Goal: Task Accomplishment & Management: Manage account settings

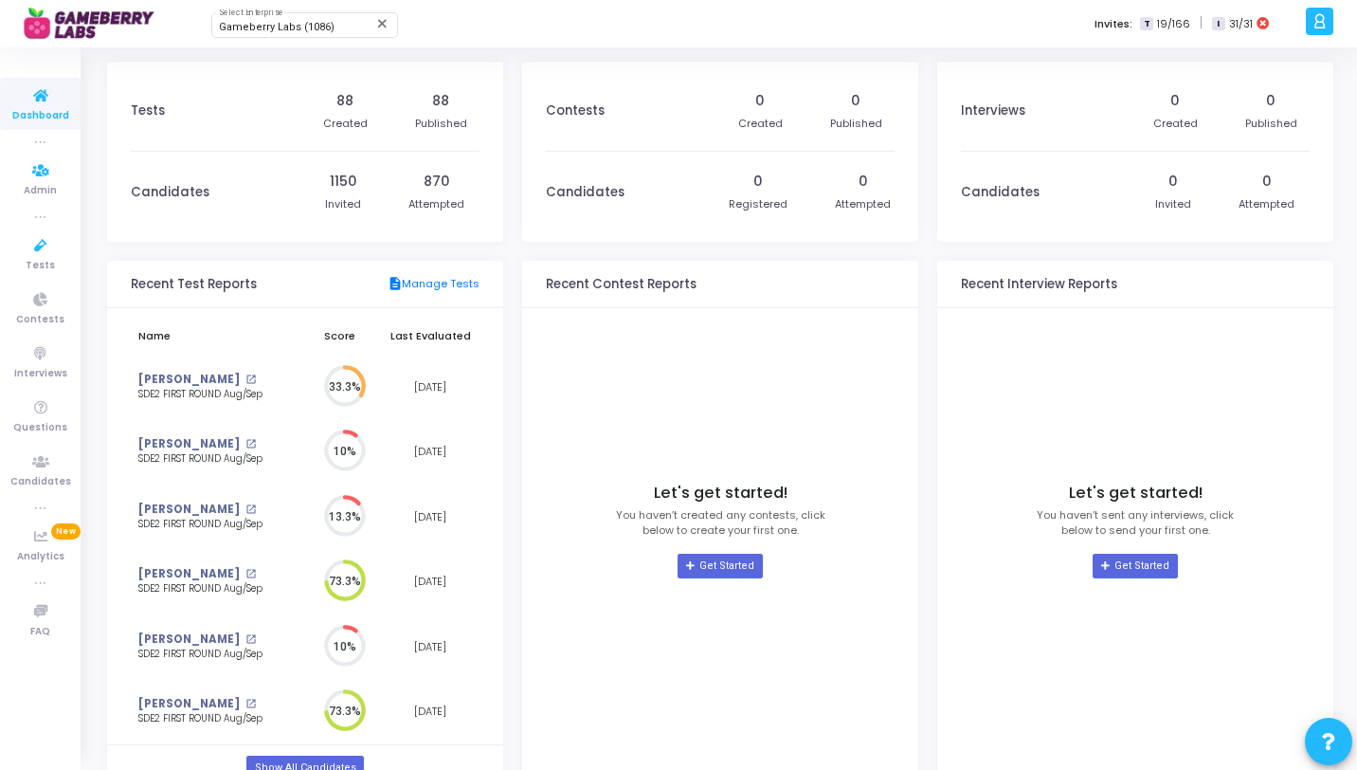
click at [49, 238] on icon at bounding box center [41, 246] width 40 height 24
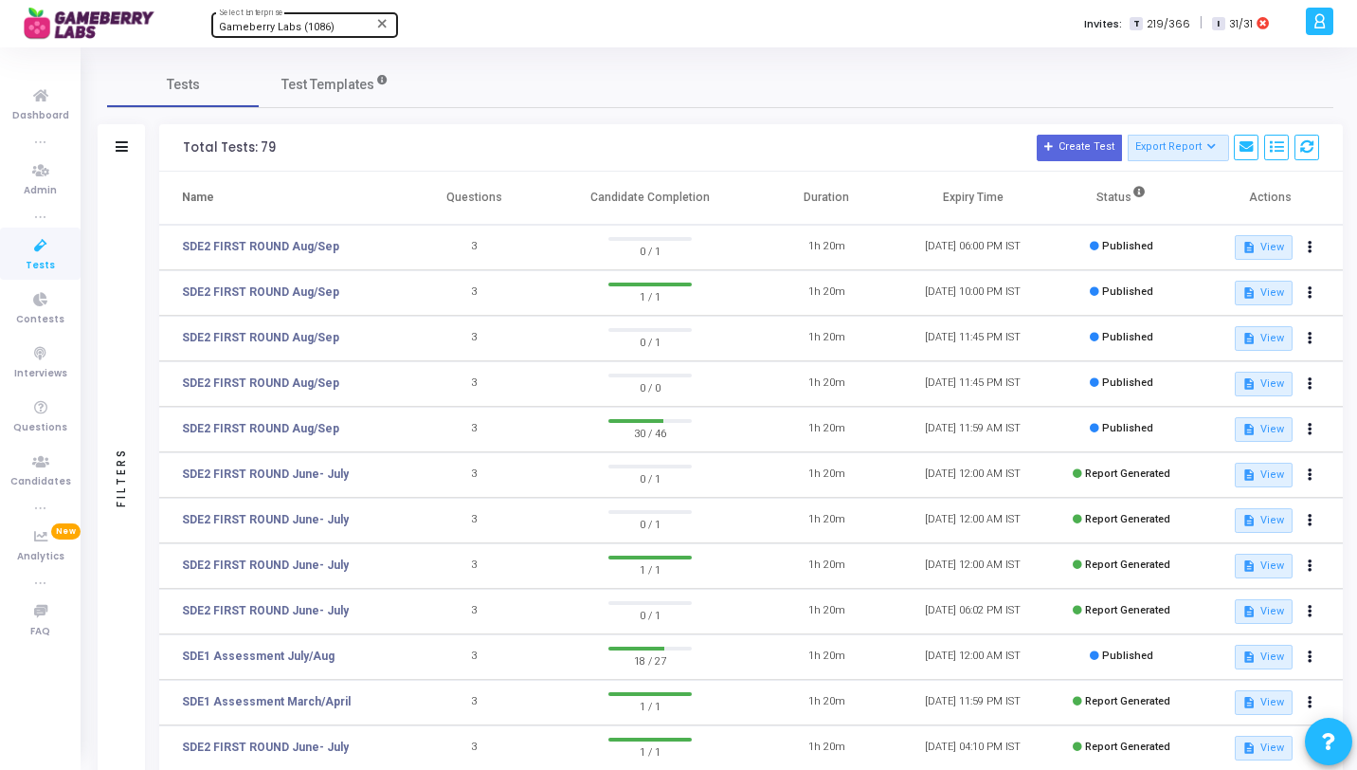
click at [294, 30] on span "Gameberry Labs (1086)" at bounding box center [277, 27] width 116 height 12
type input "Titan"
click at [257, 70] on span "Titan (770)" at bounding box center [333, 60] width 228 height 31
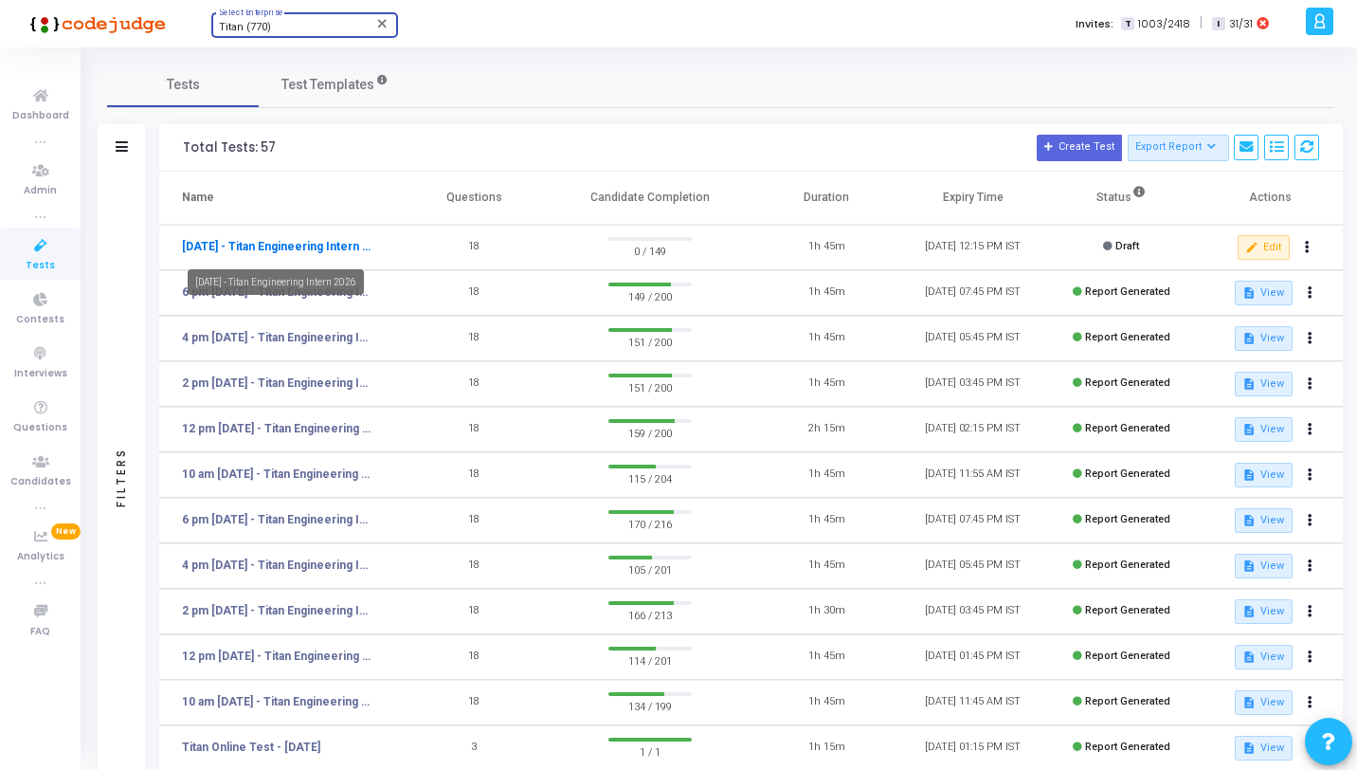
click at [236, 254] on link "[DATE] - Titan Engineering Intern 2026" at bounding box center [277, 246] width 190 height 17
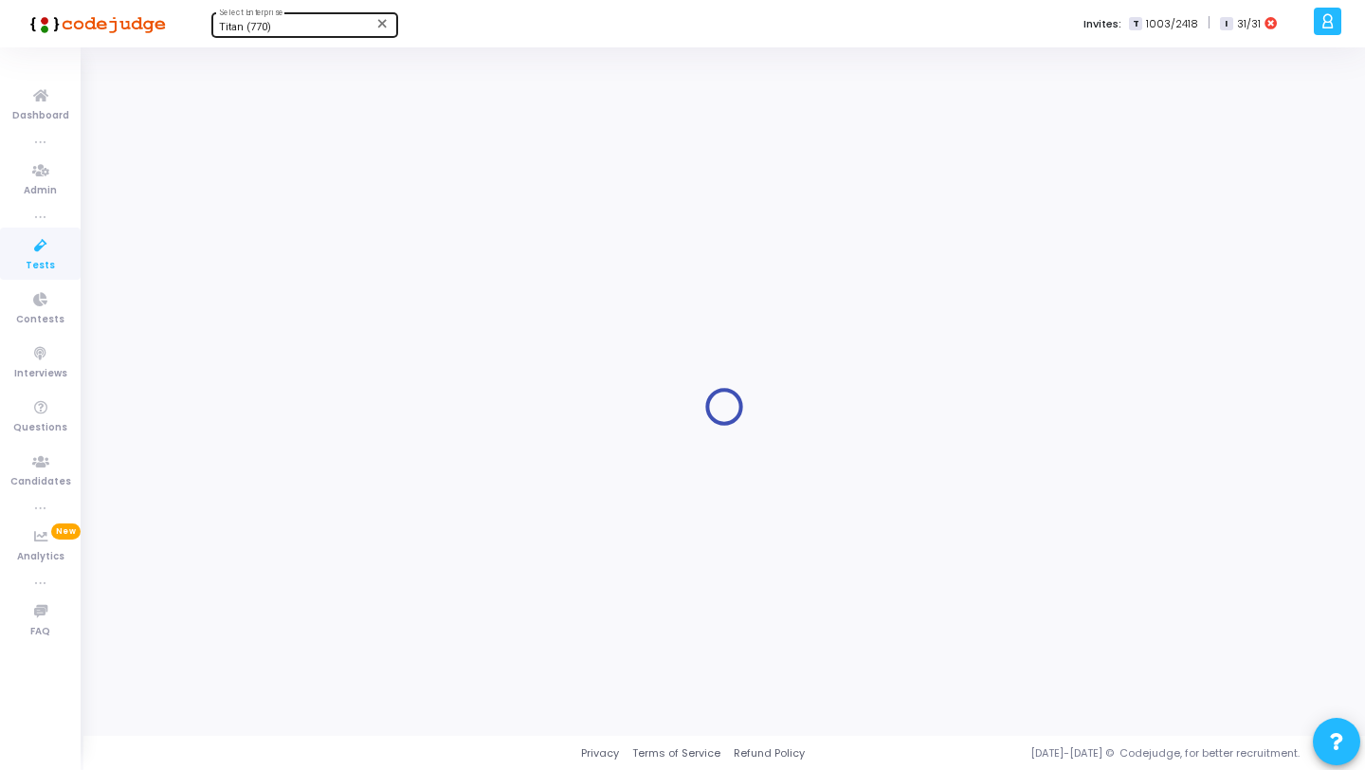
type input "[DATE] - Titan Engineering Intern 2026"
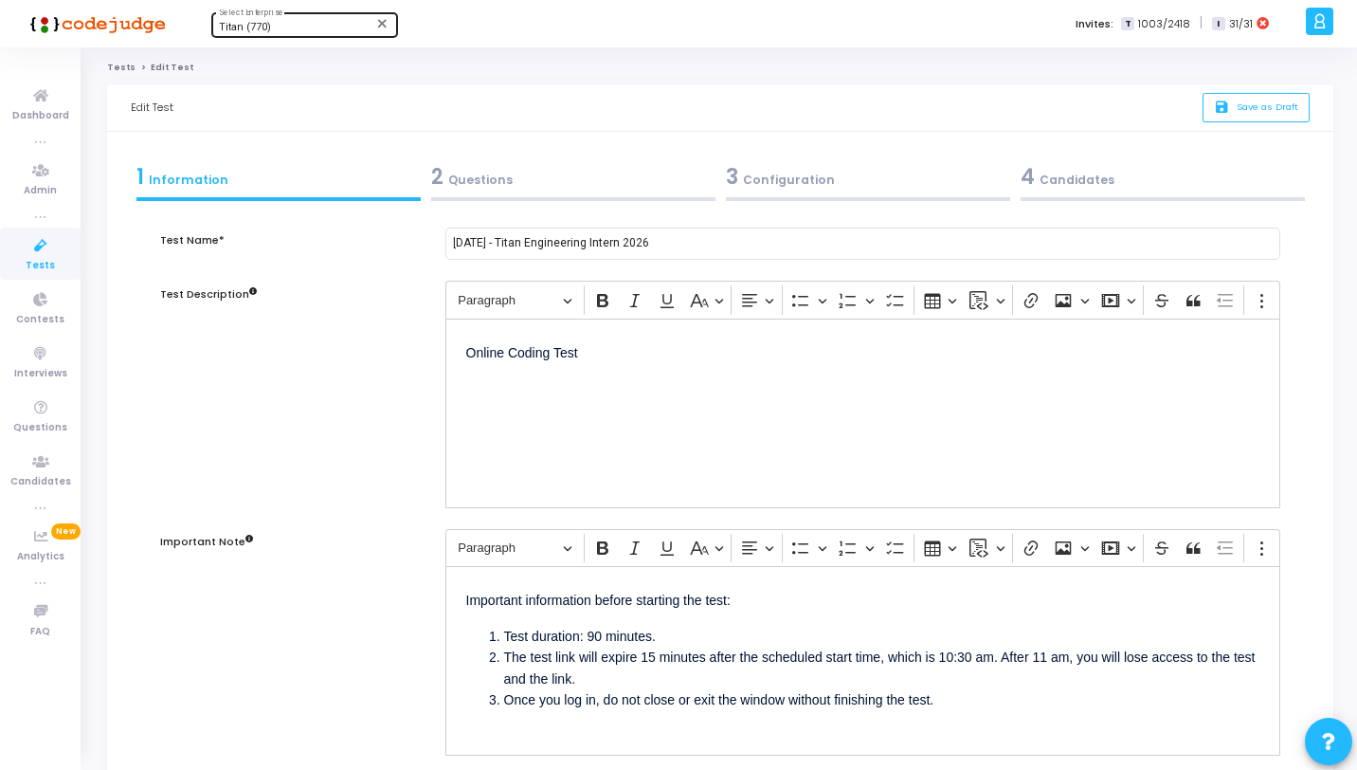
click at [438, 187] on span "2" at bounding box center [437, 176] width 12 height 29
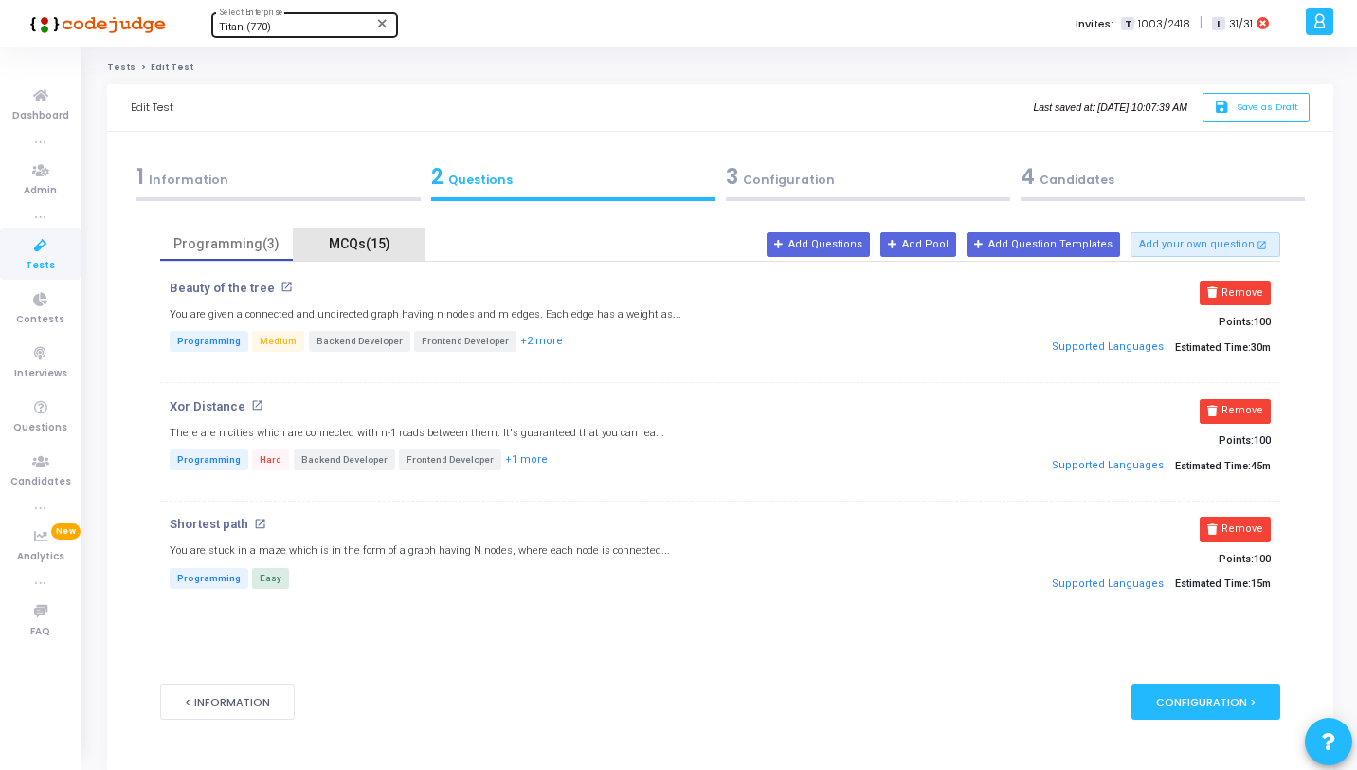
click at [359, 238] on div "MCQs(15)" at bounding box center [359, 244] width 110 height 20
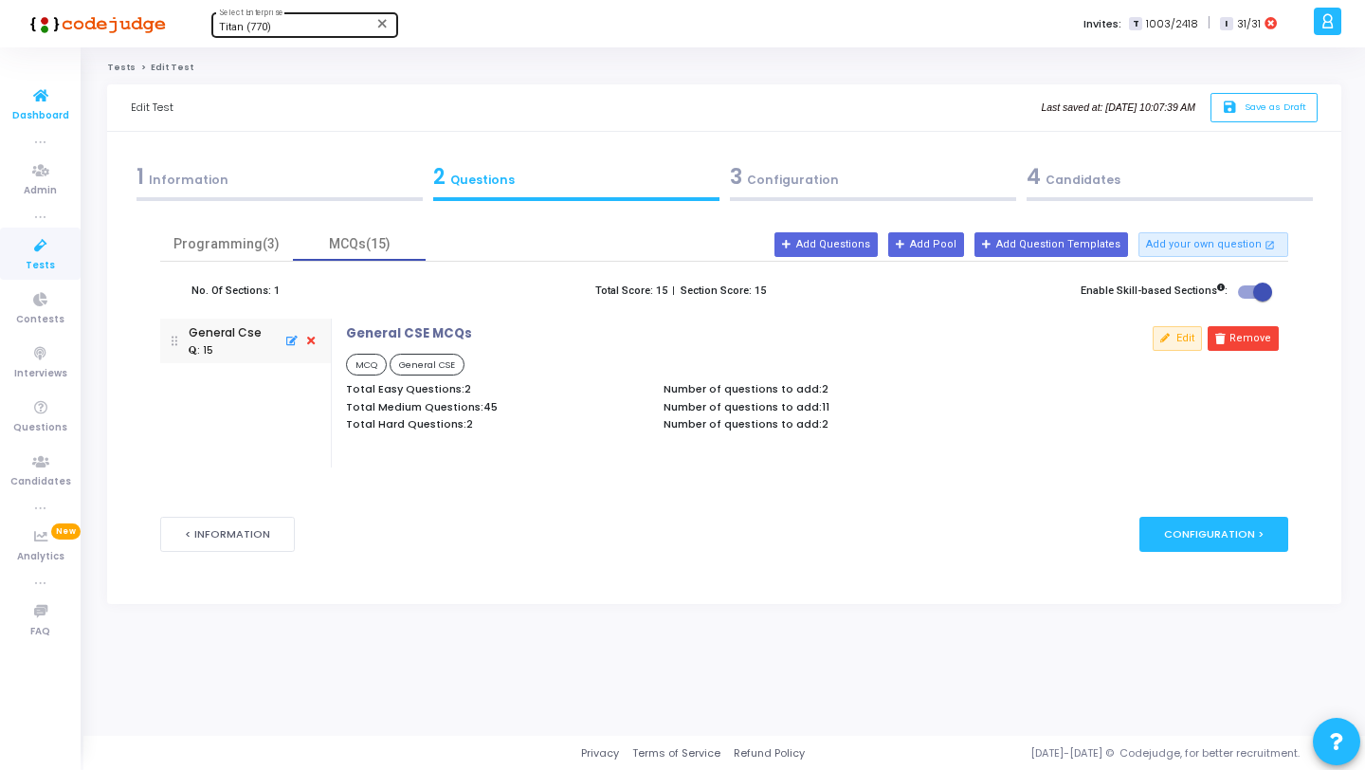
click at [38, 106] on icon at bounding box center [41, 96] width 40 height 24
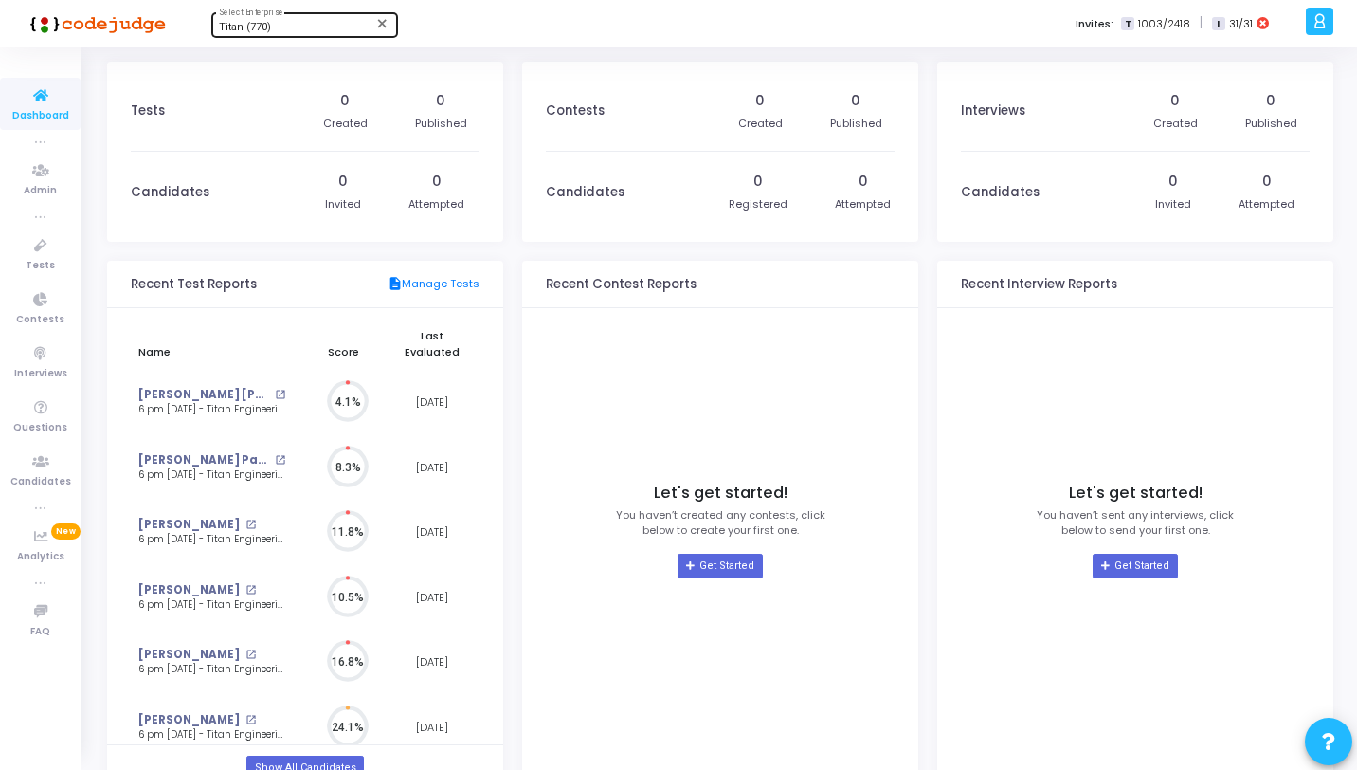
scroll to position [42, 20]
